Goal: Contribute content

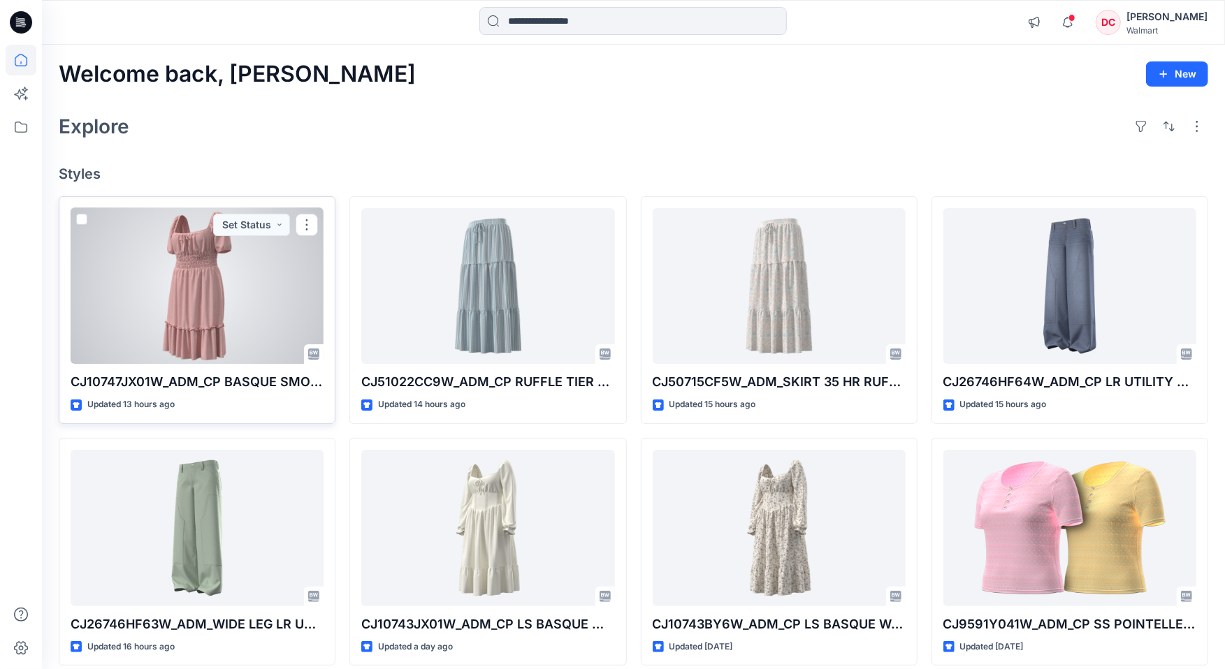
click at [215, 265] on div at bounding box center [197, 286] width 253 height 157
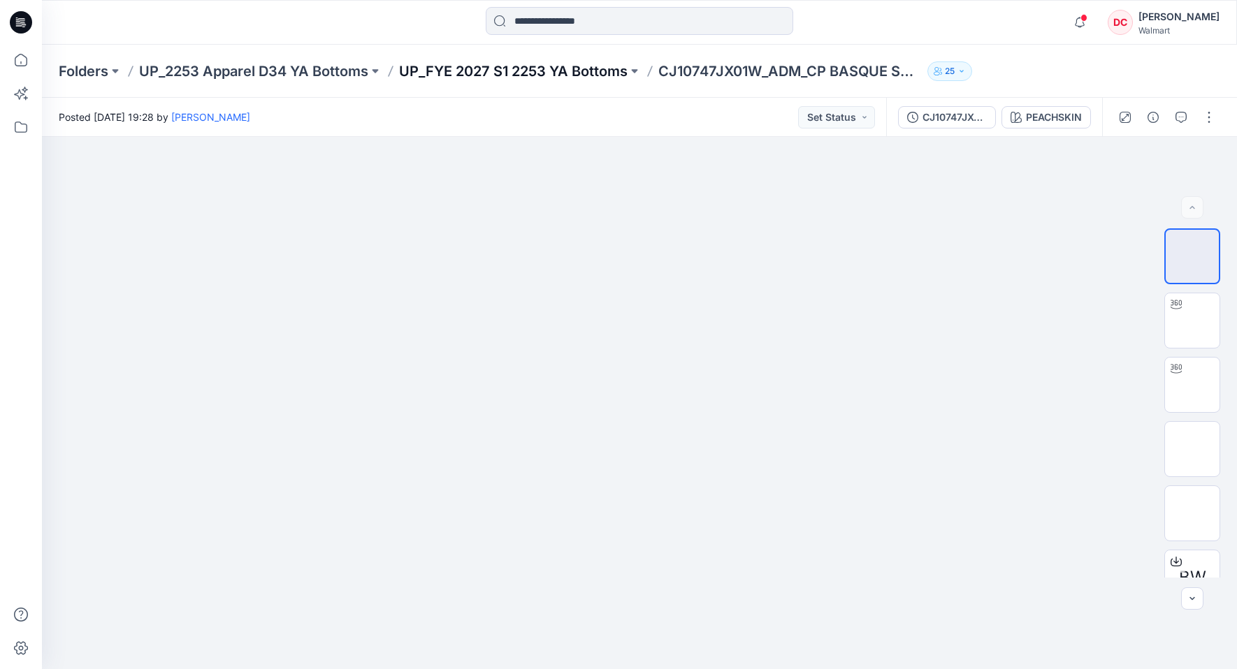
click at [543, 73] on p "UP_FYE 2027 S1 2253 YA Bottoms" at bounding box center [513, 71] width 229 height 20
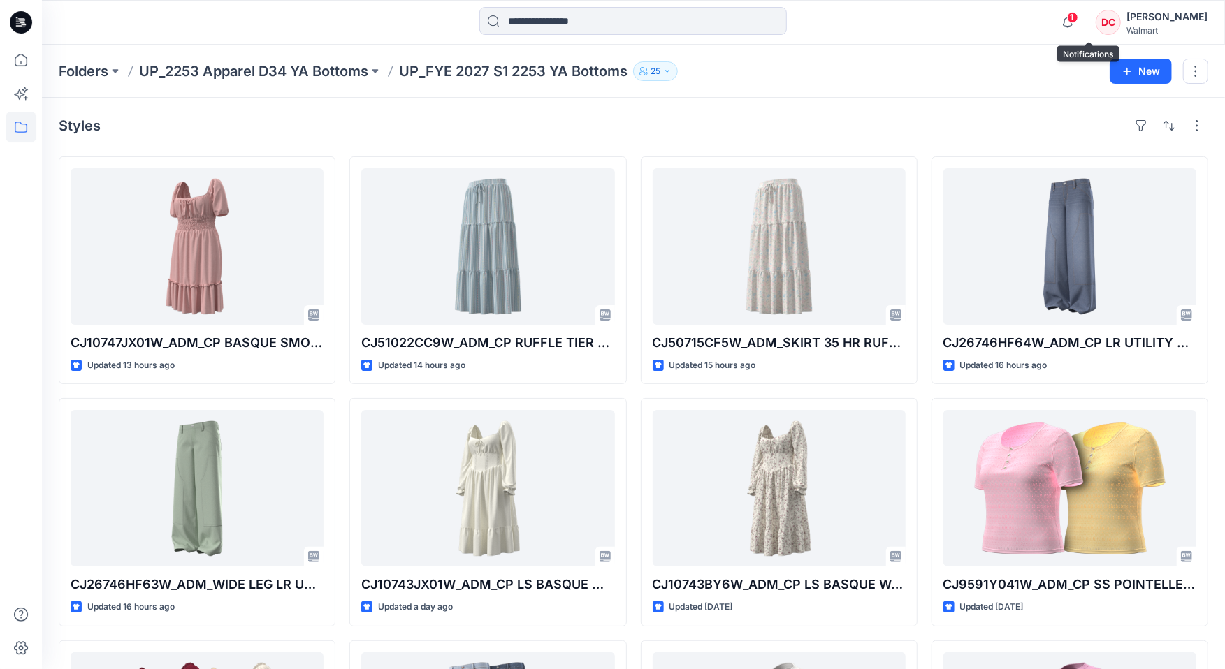
click at [1078, 17] on span "1" at bounding box center [1072, 17] width 11 height 11
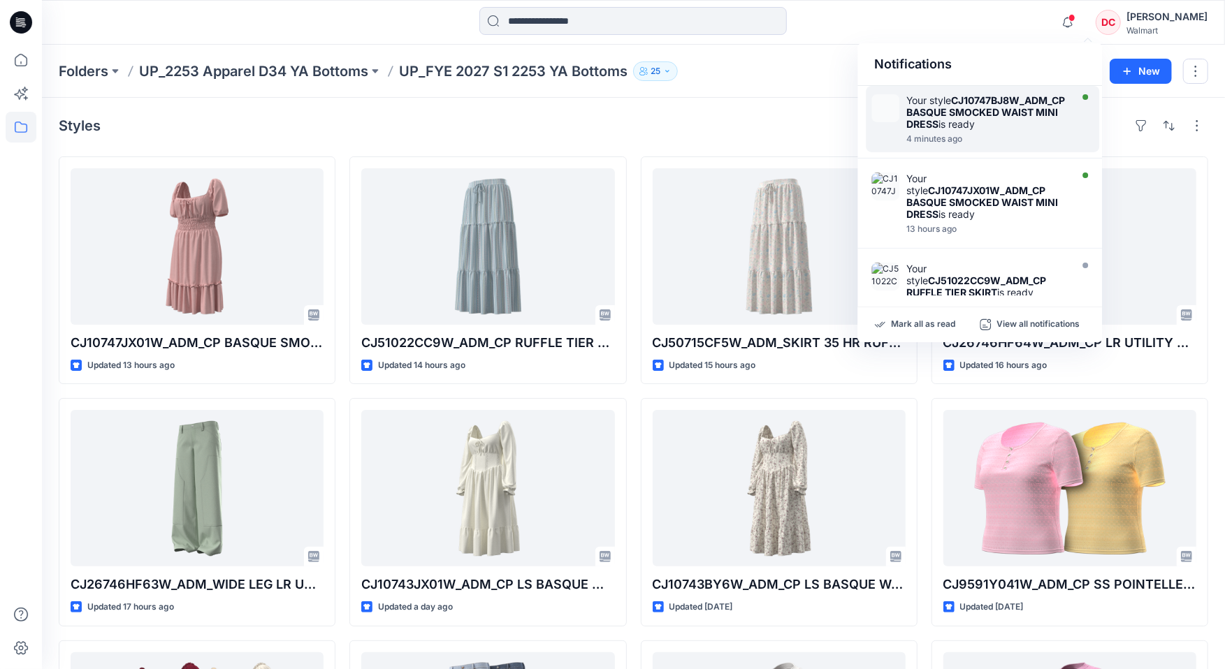
click at [964, 120] on strong "CJ10747BJ8W_ADM_CP BASQUE SMOCKED WAIST MINI DRESS" at bounding box center [985, 112] width 159 height 36
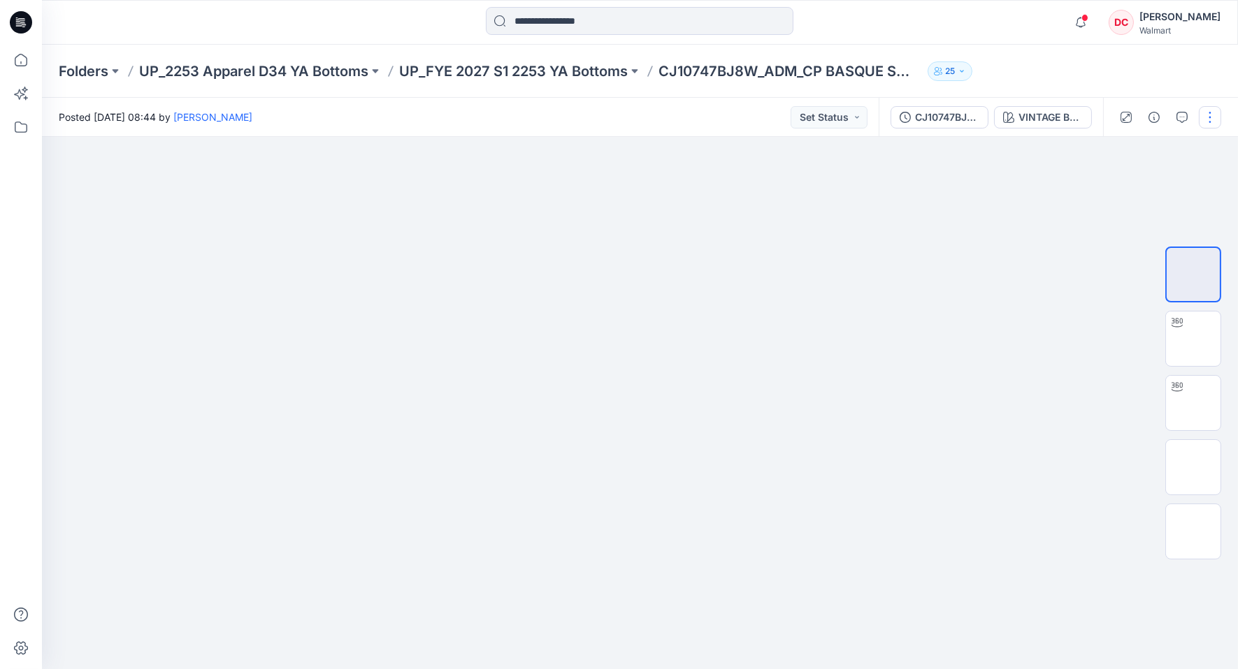
click at [1212, 119] on button "button" at bounding box center [1209, 117] width 22 height 22
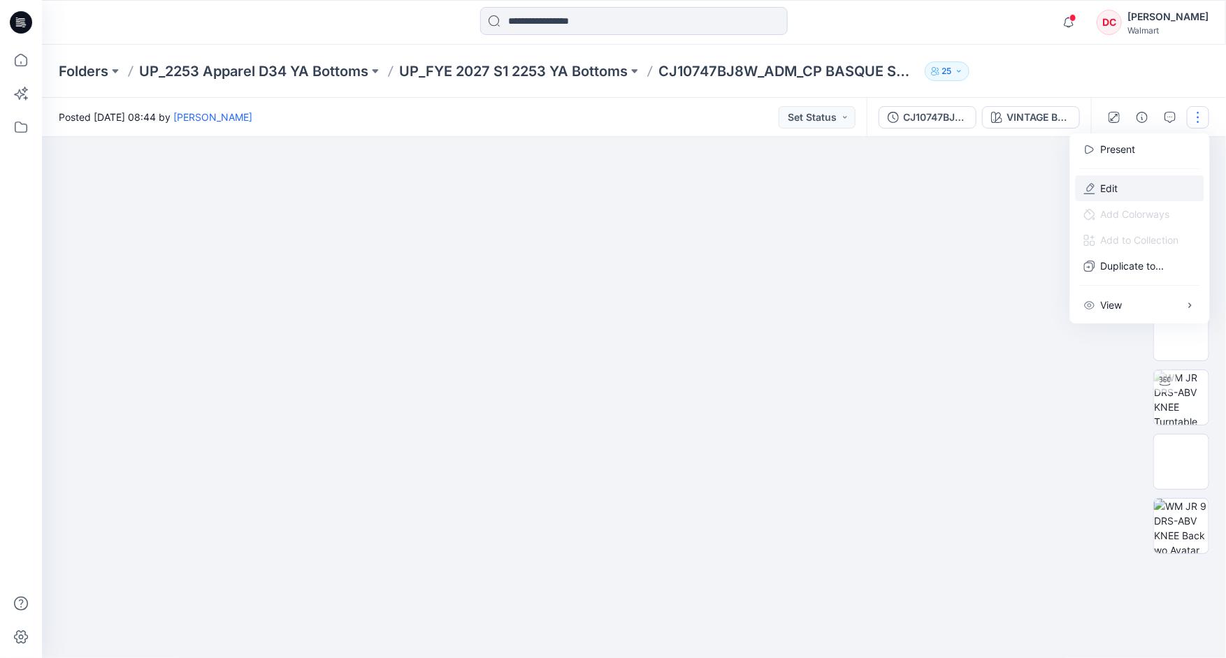
click at [1115, 186] on p "Edit" at bounding box center [1109, 188] width 17 height 15
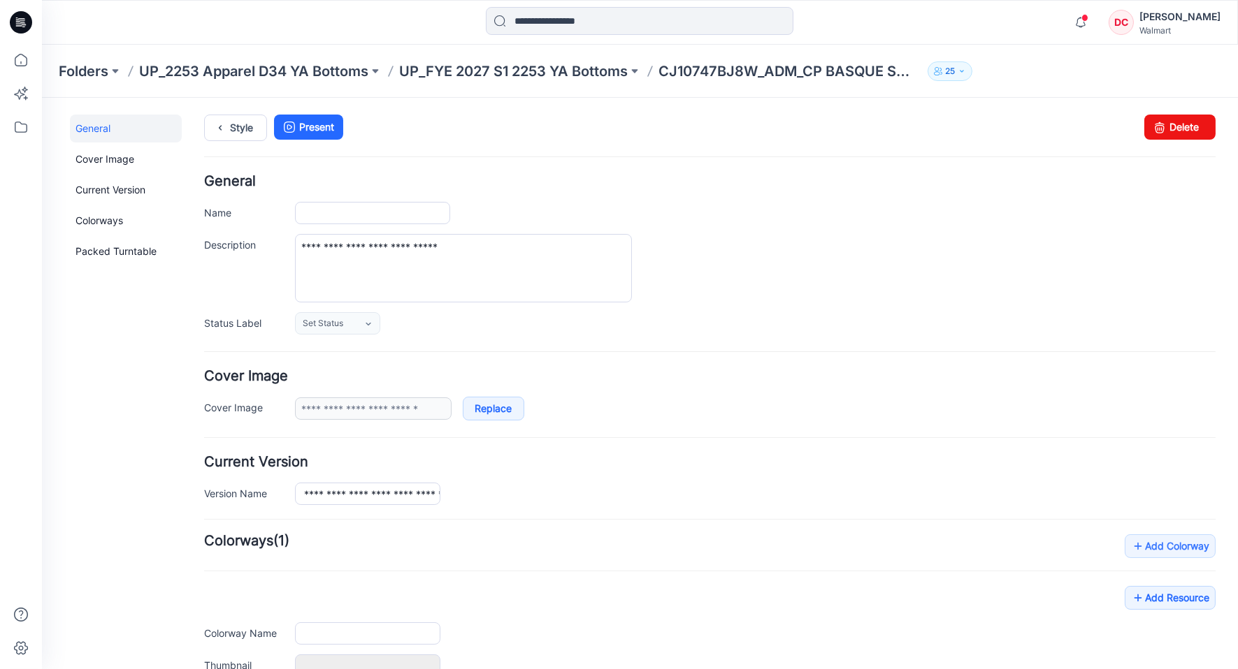
type input "**********"
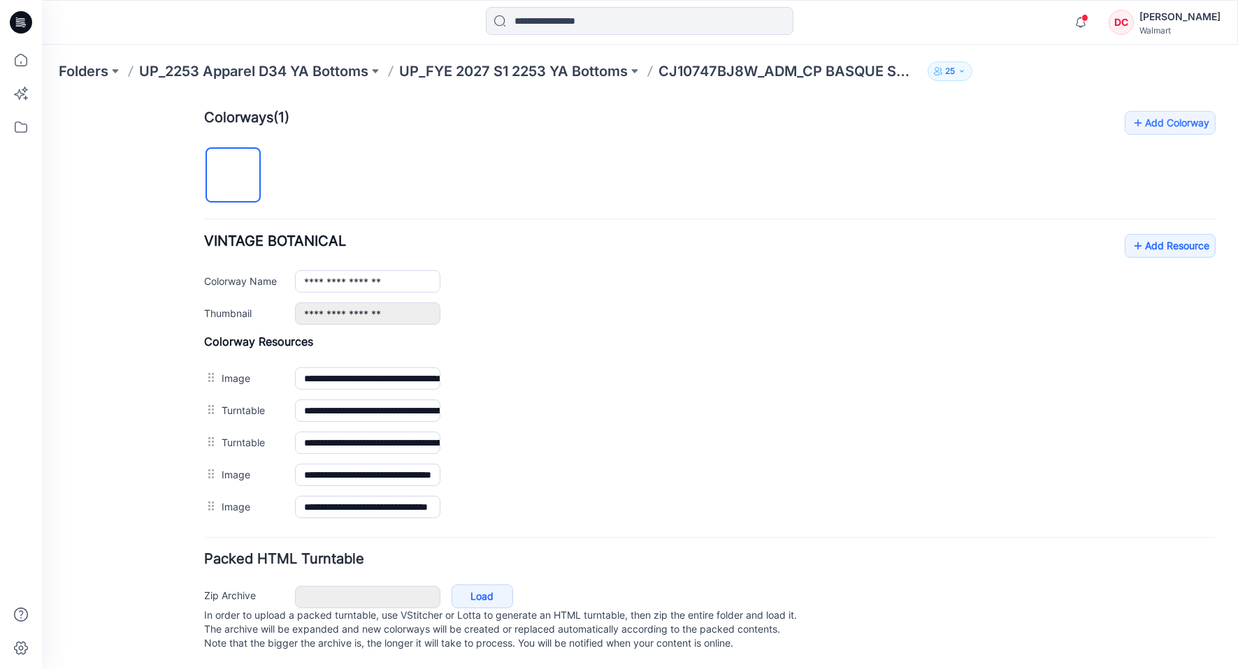
scroll to position [440, 0]
click at [1131, 234] on icon at bounding box center [1138, 245] width 14 height 22
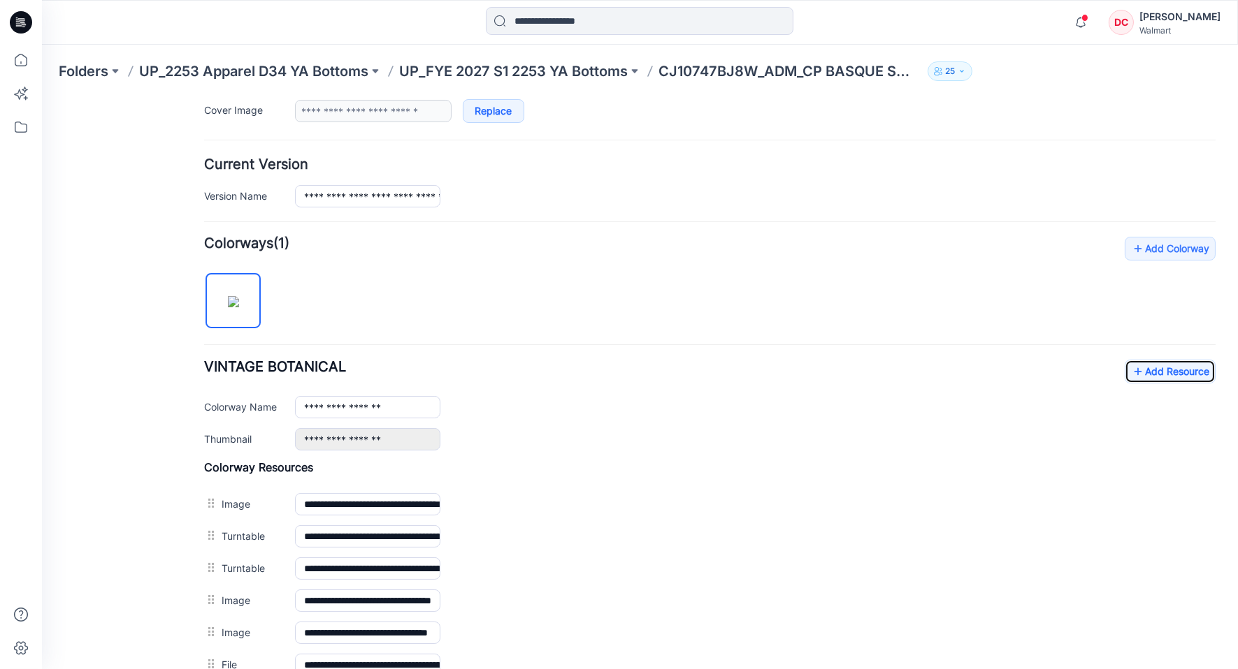
scroll to position [0, 0]
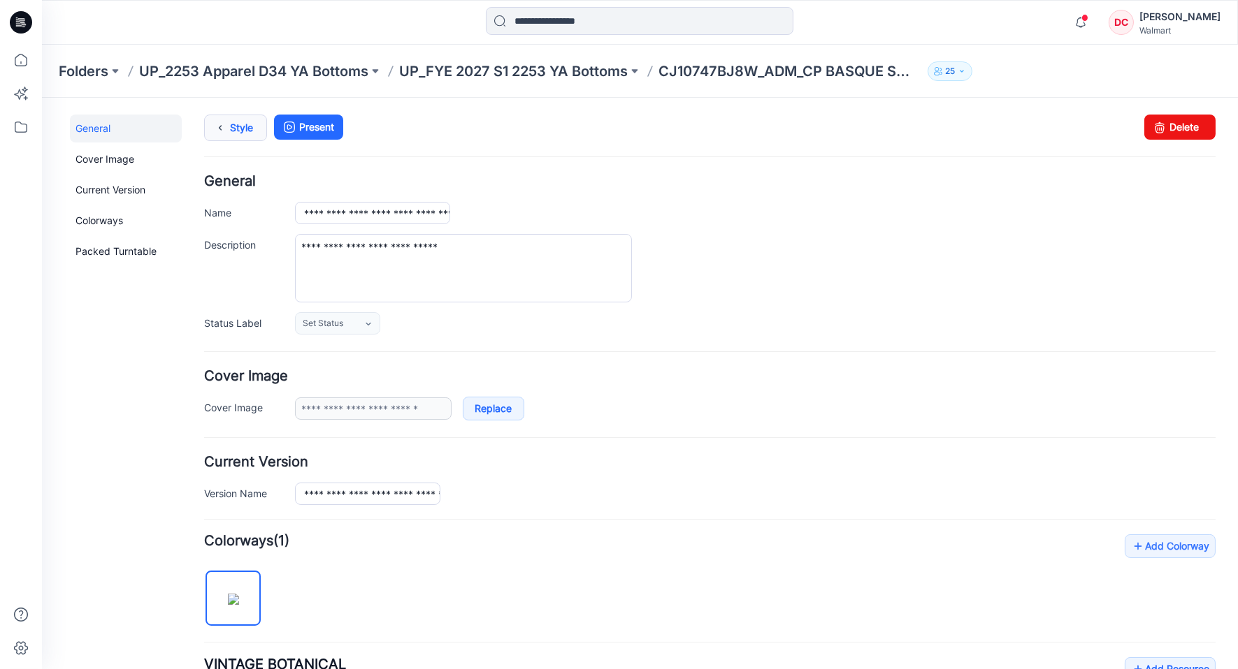
click at [231, 121] on link "Style" at bounding box center [235, 127] width 63 height 27
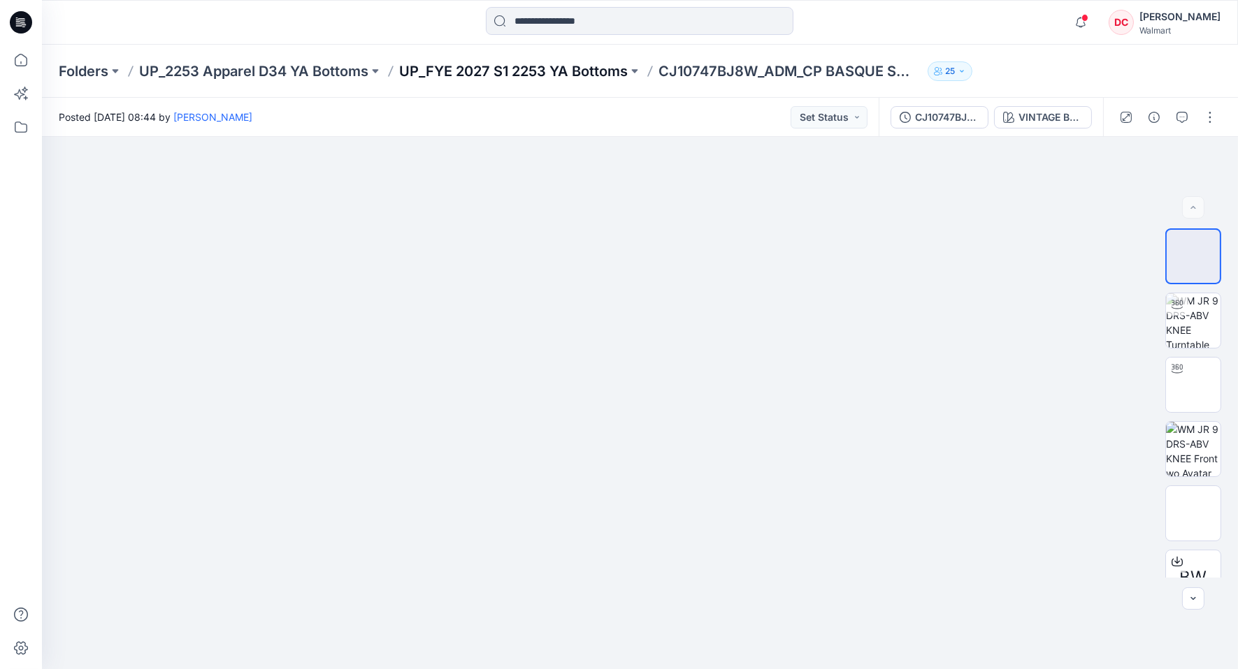
click at [525, 74] on p "UP_FYE 2027 S1 2253 YA Bottoms" at bounding box center [513, 71] width 229 height 20
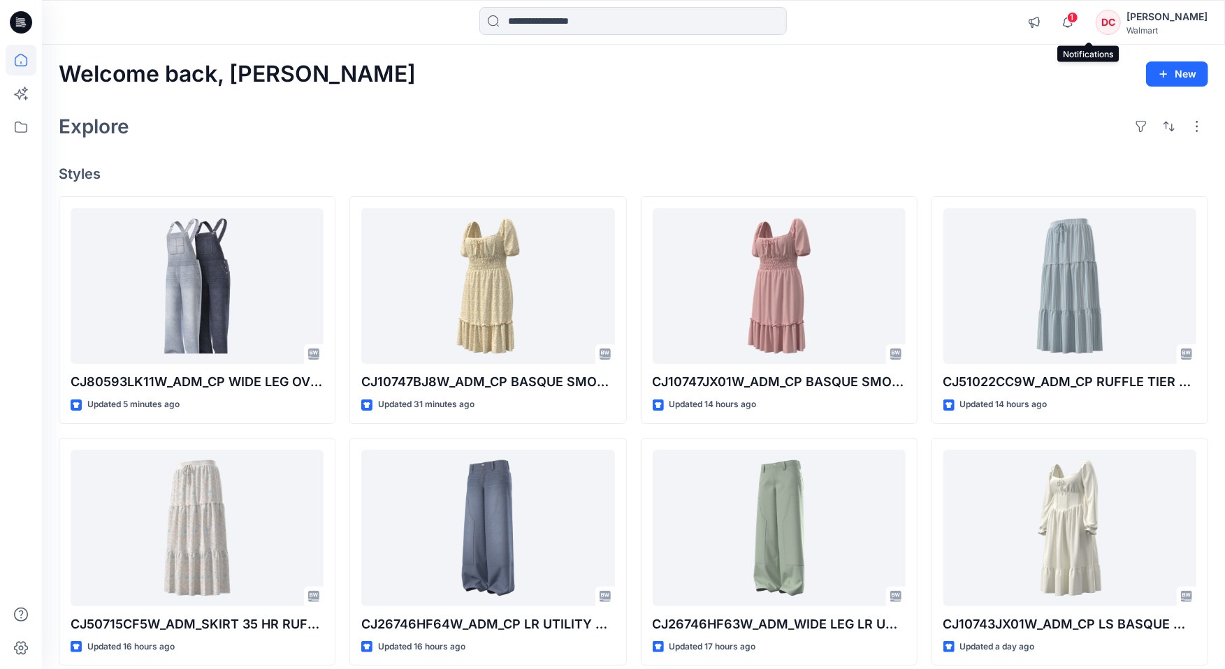
click at [1078, 16] on span "1" at bounding box center [1072, 17] width 11 height 11
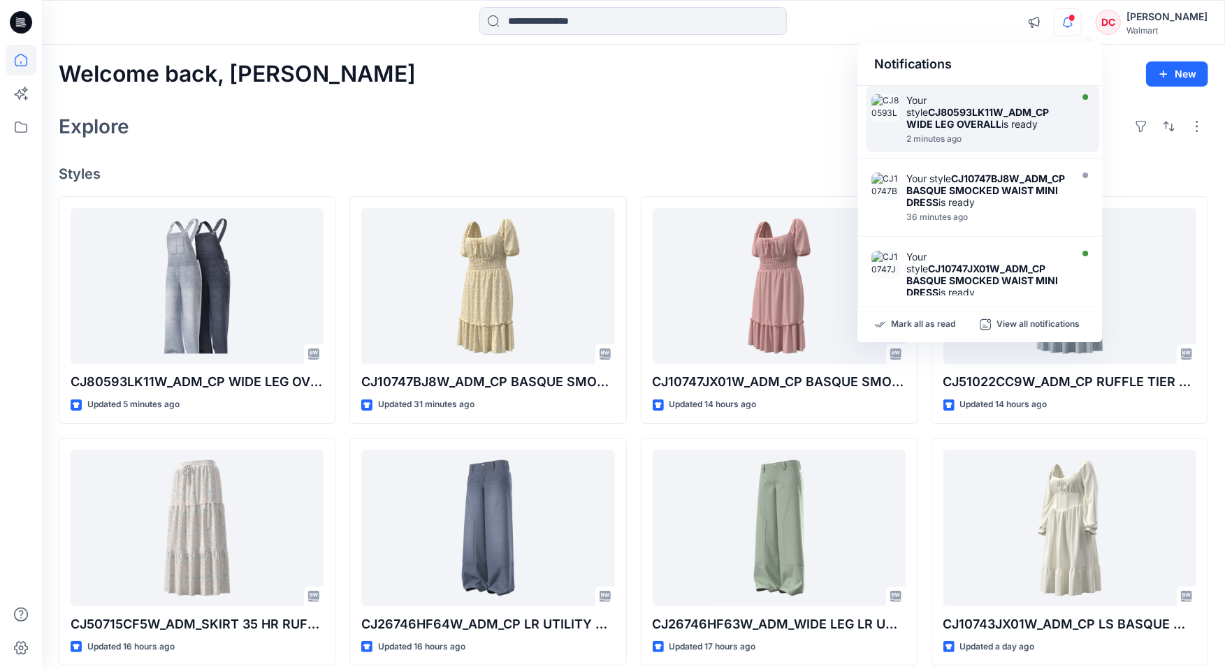
click at [988, 121] on div "Your style CJ80593LK11W_ADM_CP WIDE LEG OVERALL is ready" at bounding box center [986, 112] width 161 height 36
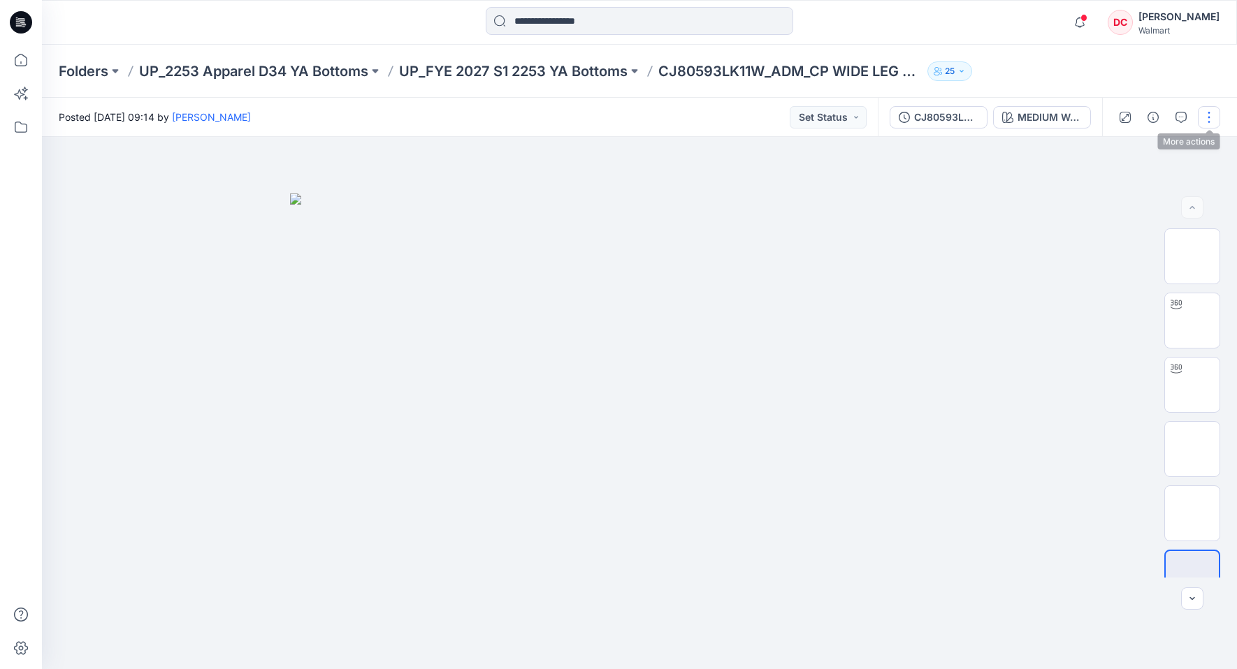
click at [1208, 116] on button "button" at bounding box center [1209, 117] width 22 height 22
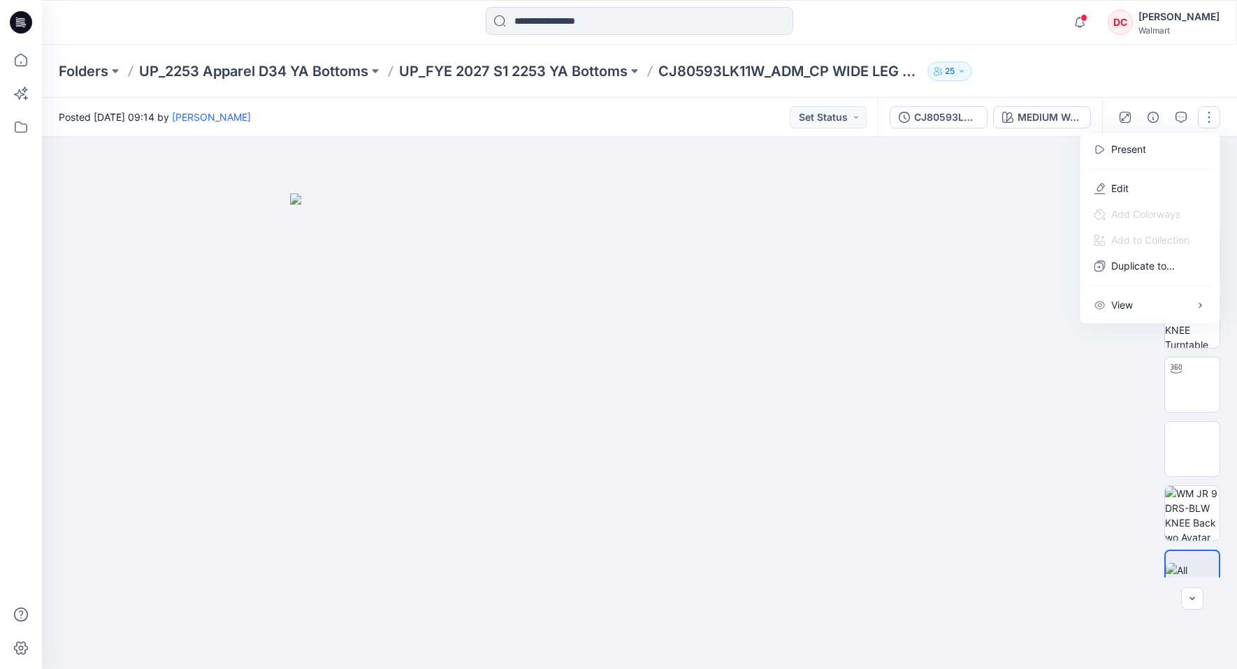
click at [857, 213] on img at bounding box center [639, 432] width 699 height 476
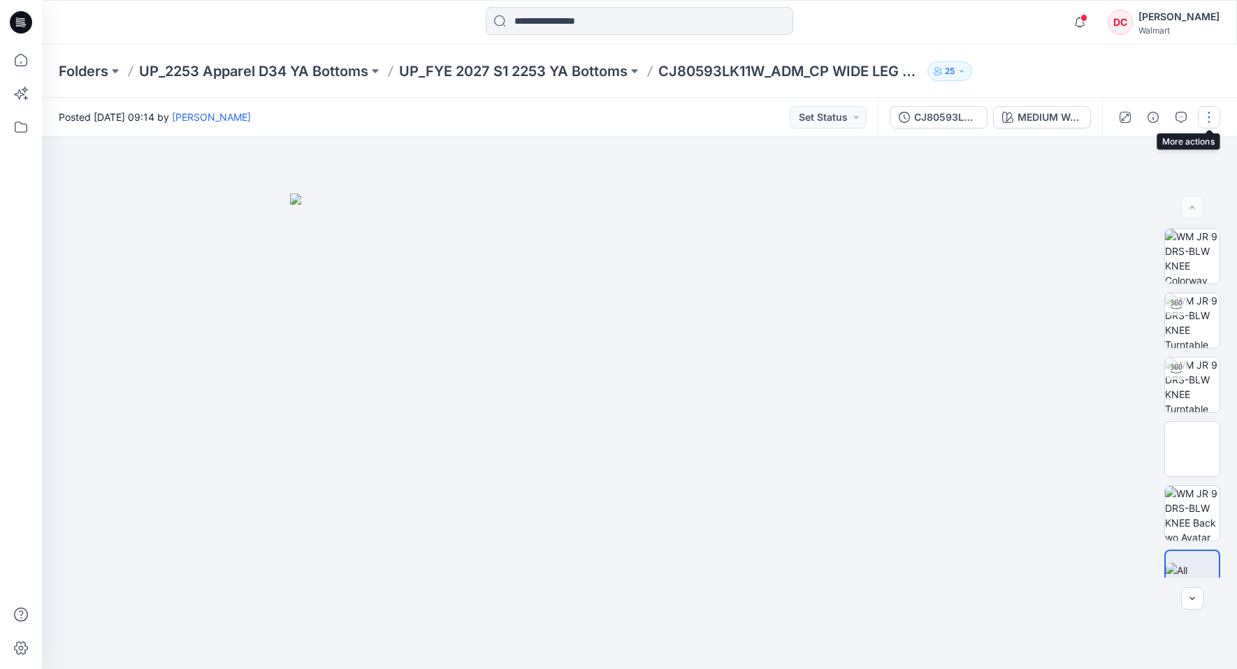
click at [1208, 119] on button "button" at bounding box center [1209, 117] width 22 height 22
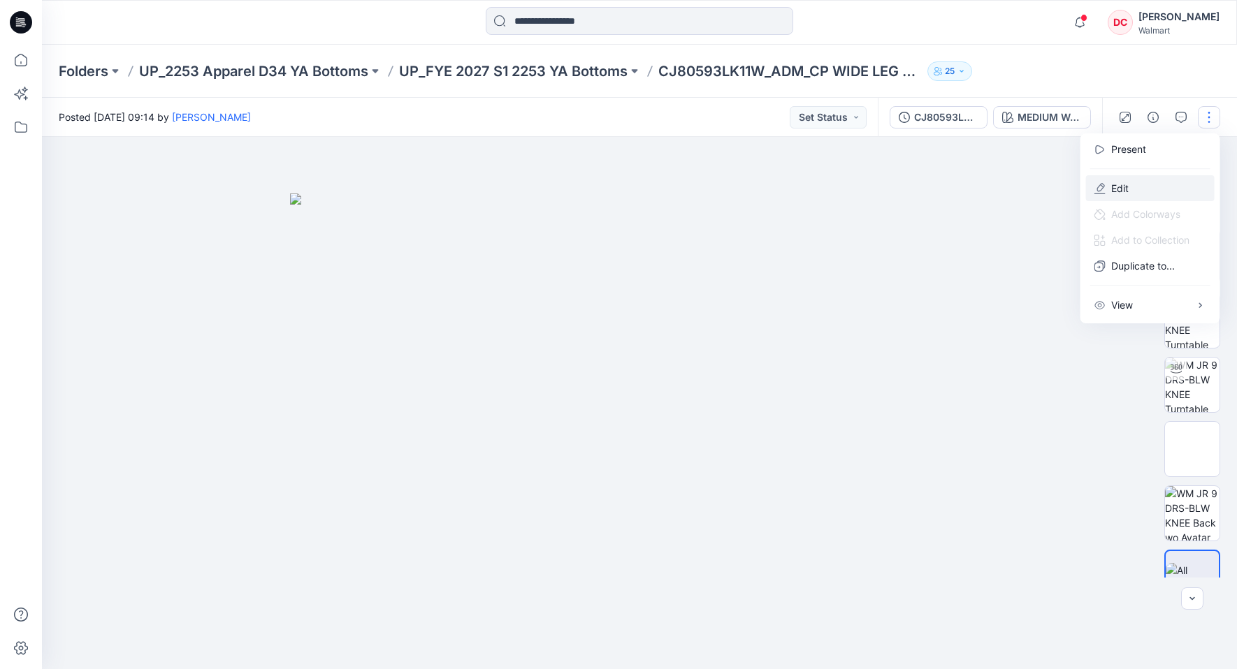
click at [1120, 190] on p "Edit" at bounding box center [1119, 188] width 17 height 15
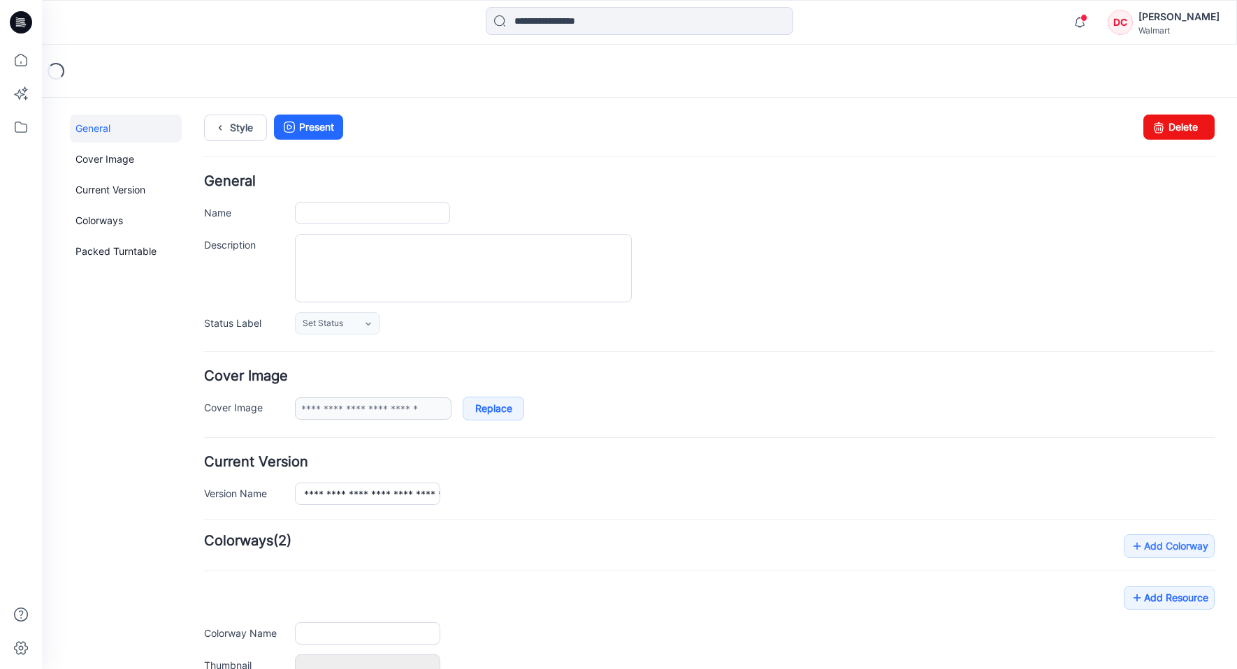
type input "**********"
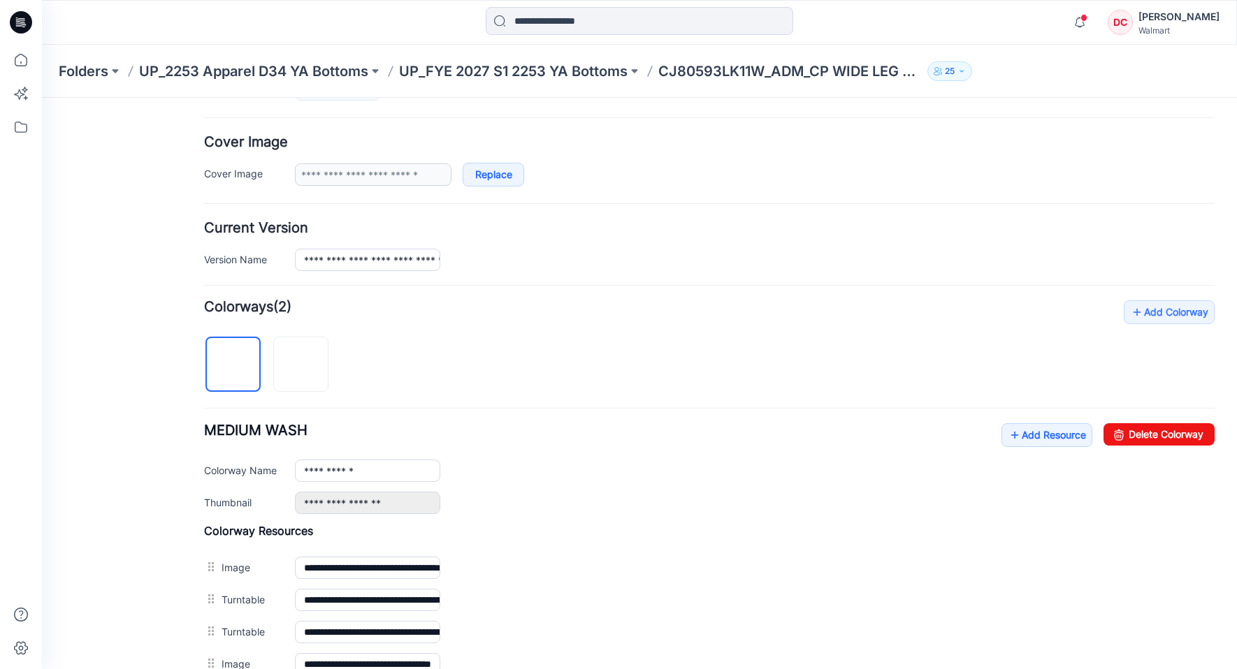
scroll to position [440, 0]
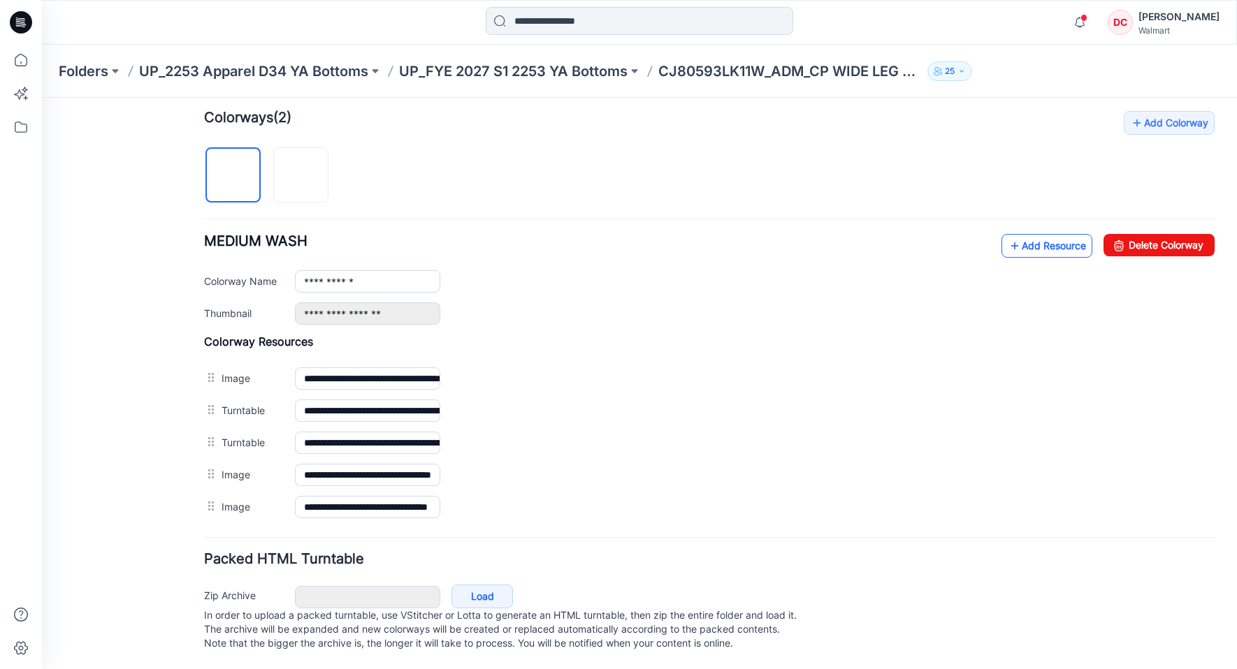
click at [1007, 234] on link "Add Resource" at bounding box center [1046, 246] width 91 height 24
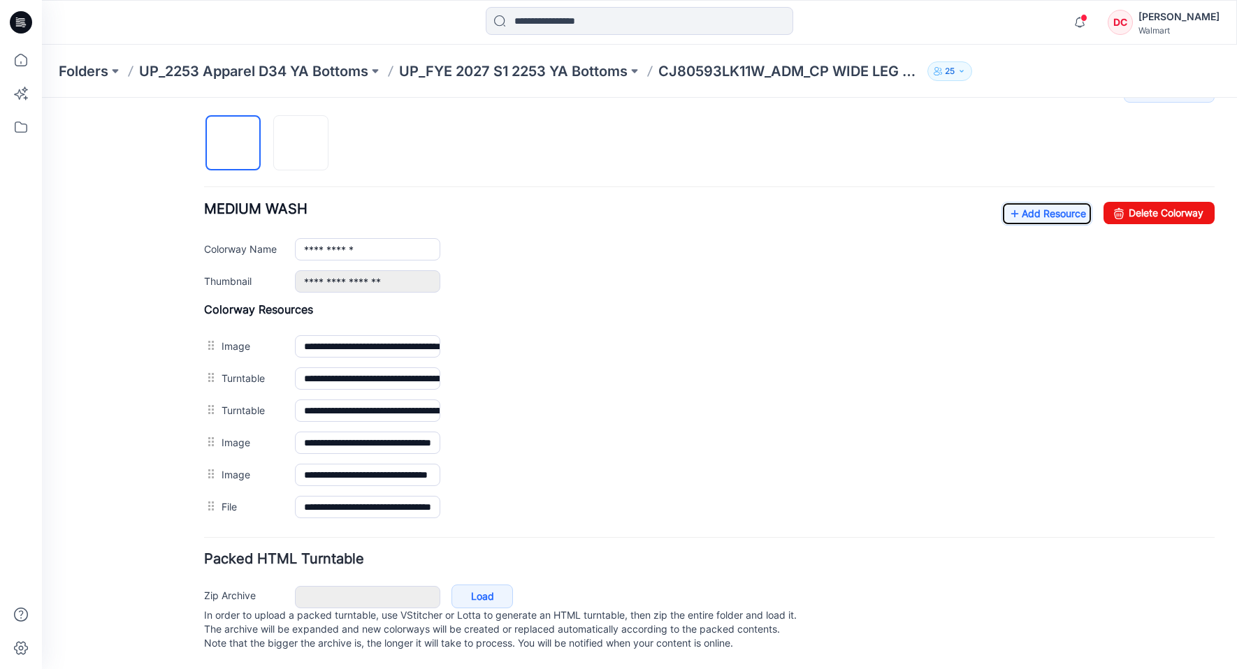
scroll to position [0, 0]
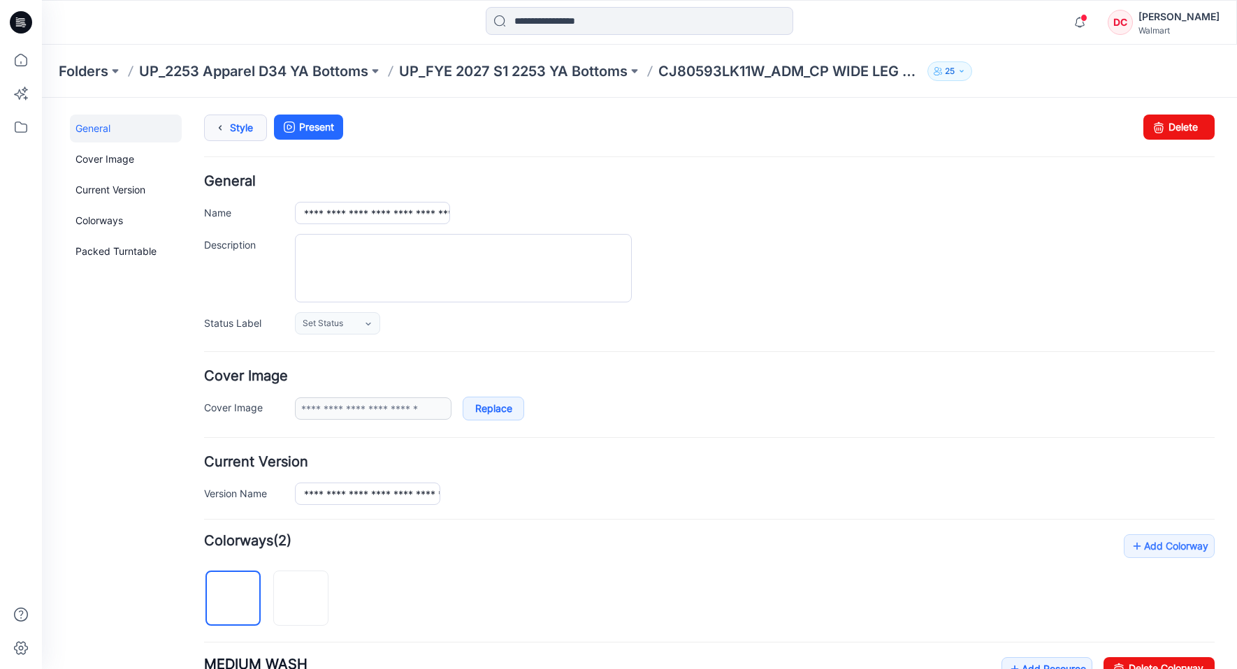
click at [217, 119] on icon at bounding box center [220, 127] width 20 height 25
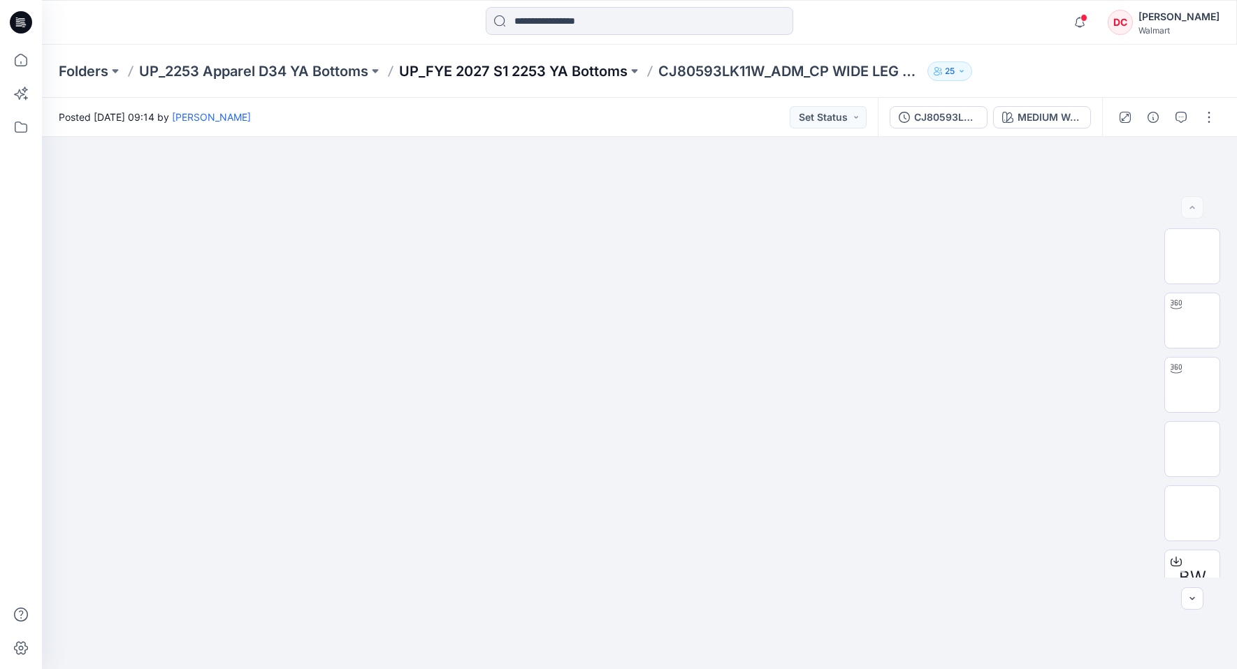
click at [449, 69] on p "UP_FYE 2027 S1 2253 YA Bottoms" at bounding box center [513, 71] width 229 height 20
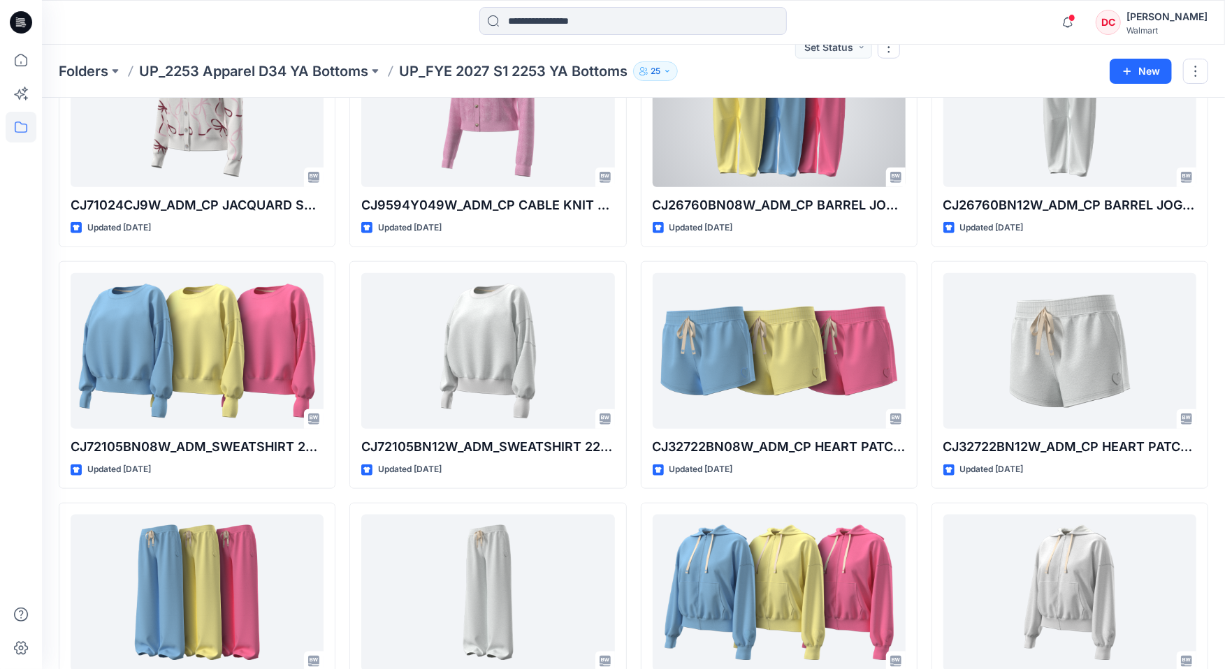
scroll to position [941, 0]
